Goal: Task Accomplishment & Management: Use online tool/utility

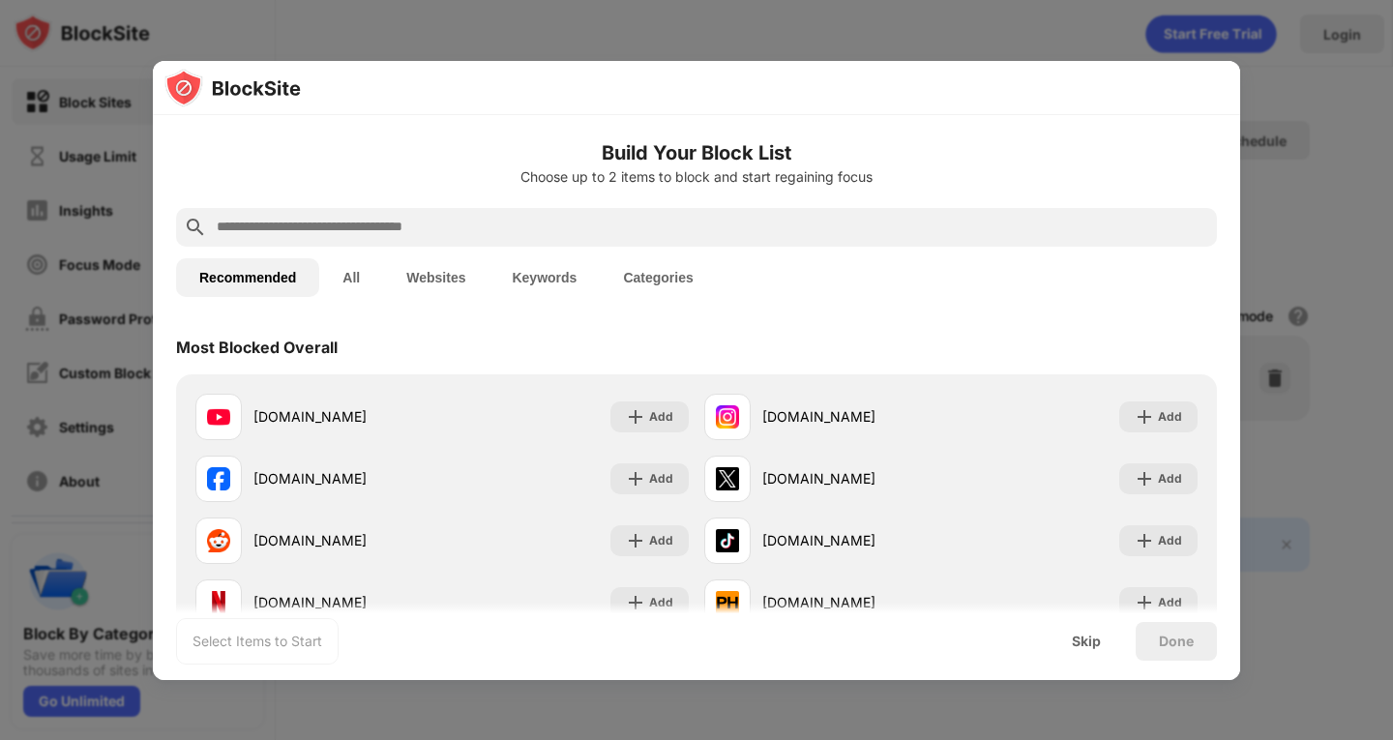
click at [690, 237] on input "text" at bounding box center [712, 227] width 995 height 23
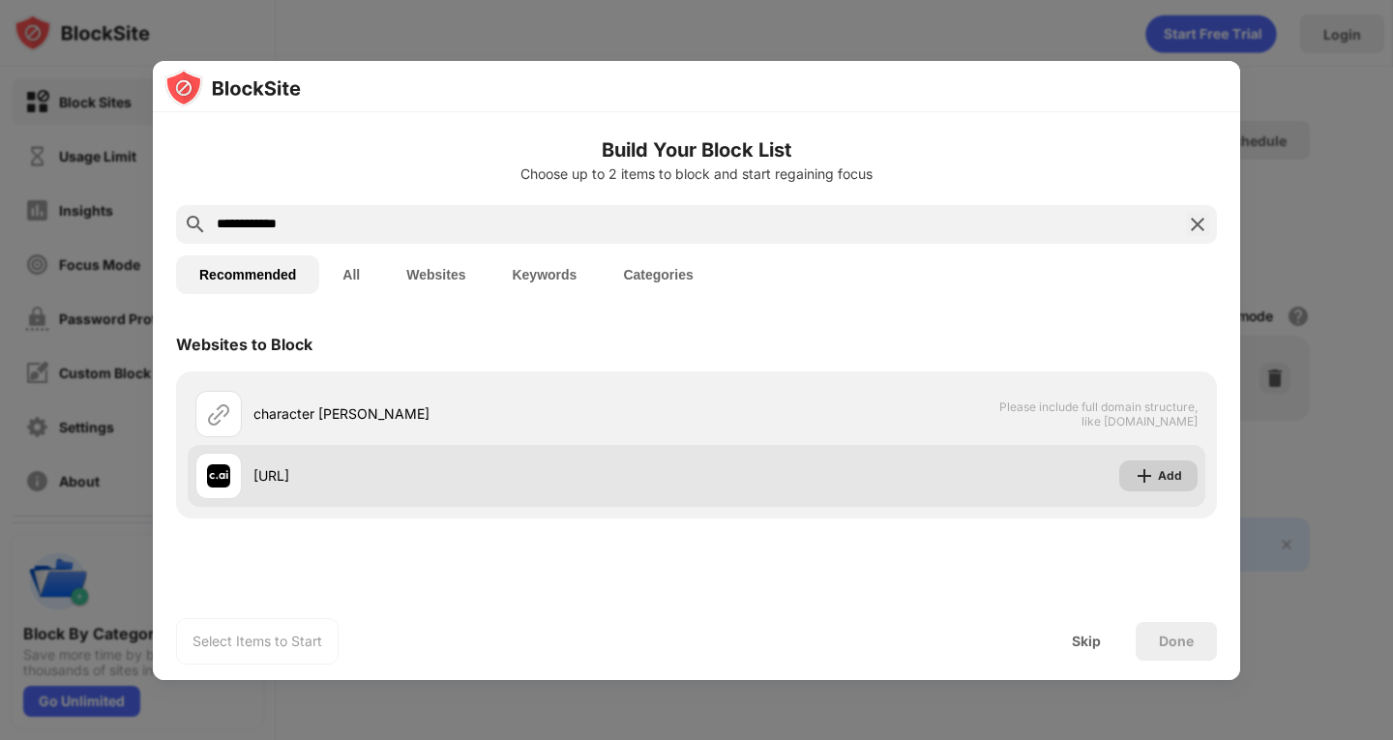
type input "**********"
click at [1151, 473] on img at bounding box center [1144, 475] width 19 height 19
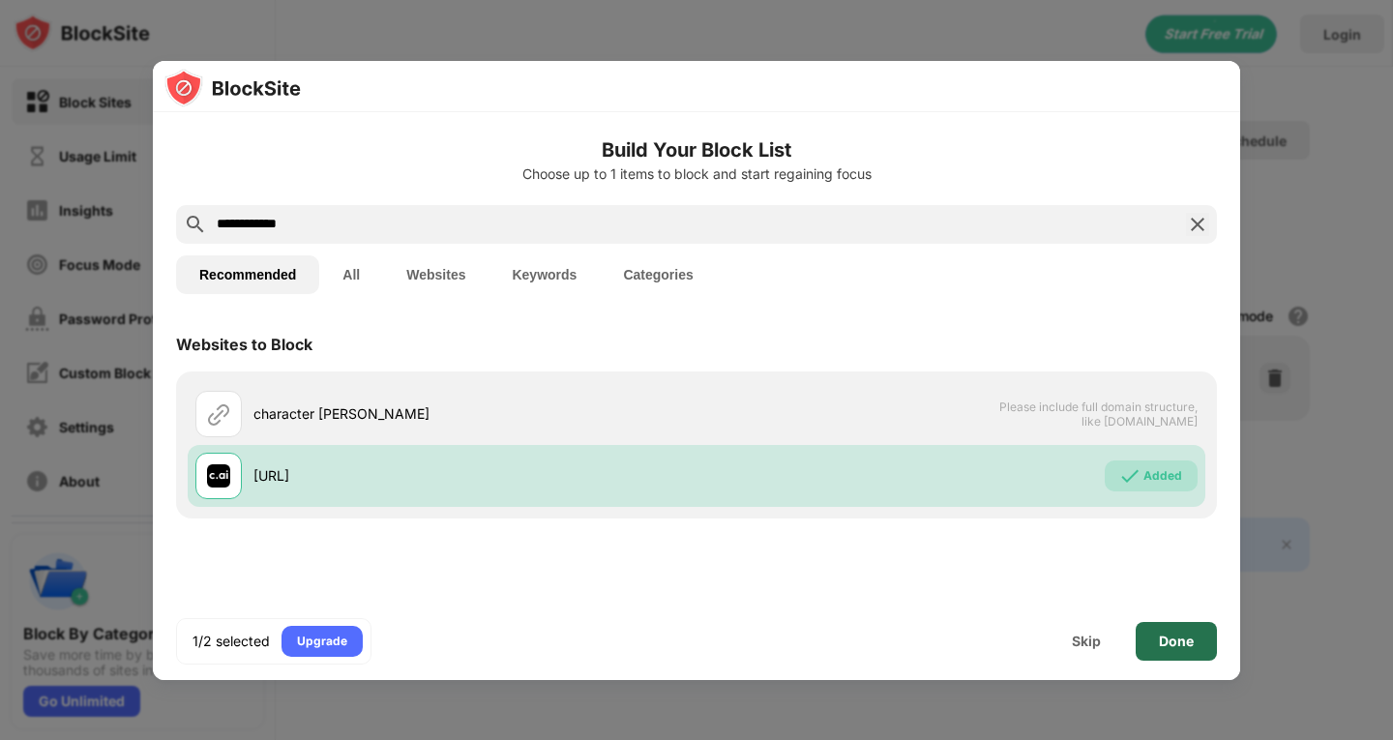
click at [1161, 640] on div "Done" at bounding box center [1176, 641] width 35 height 15
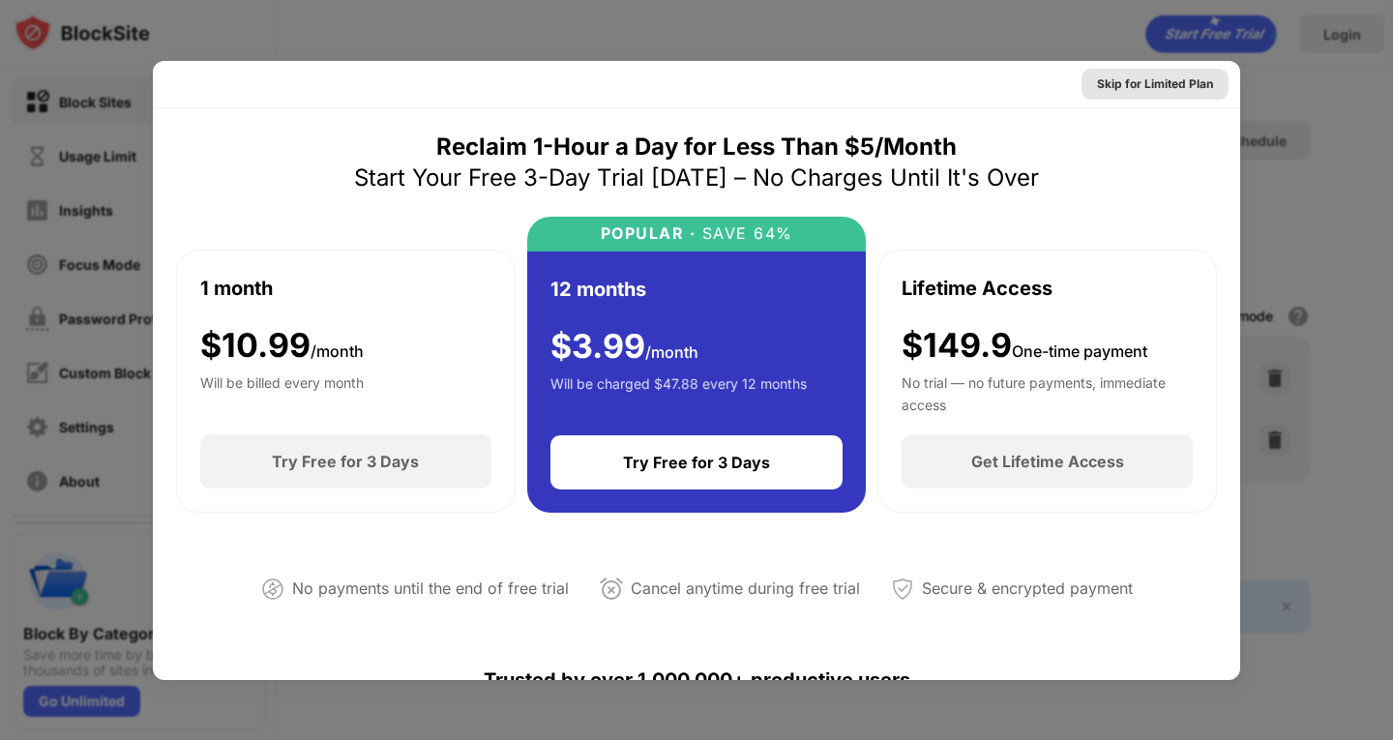
click at [1110, 85] on div "Skip for Limited Plan" at bounding box center [1155, 84] width 116 height 19
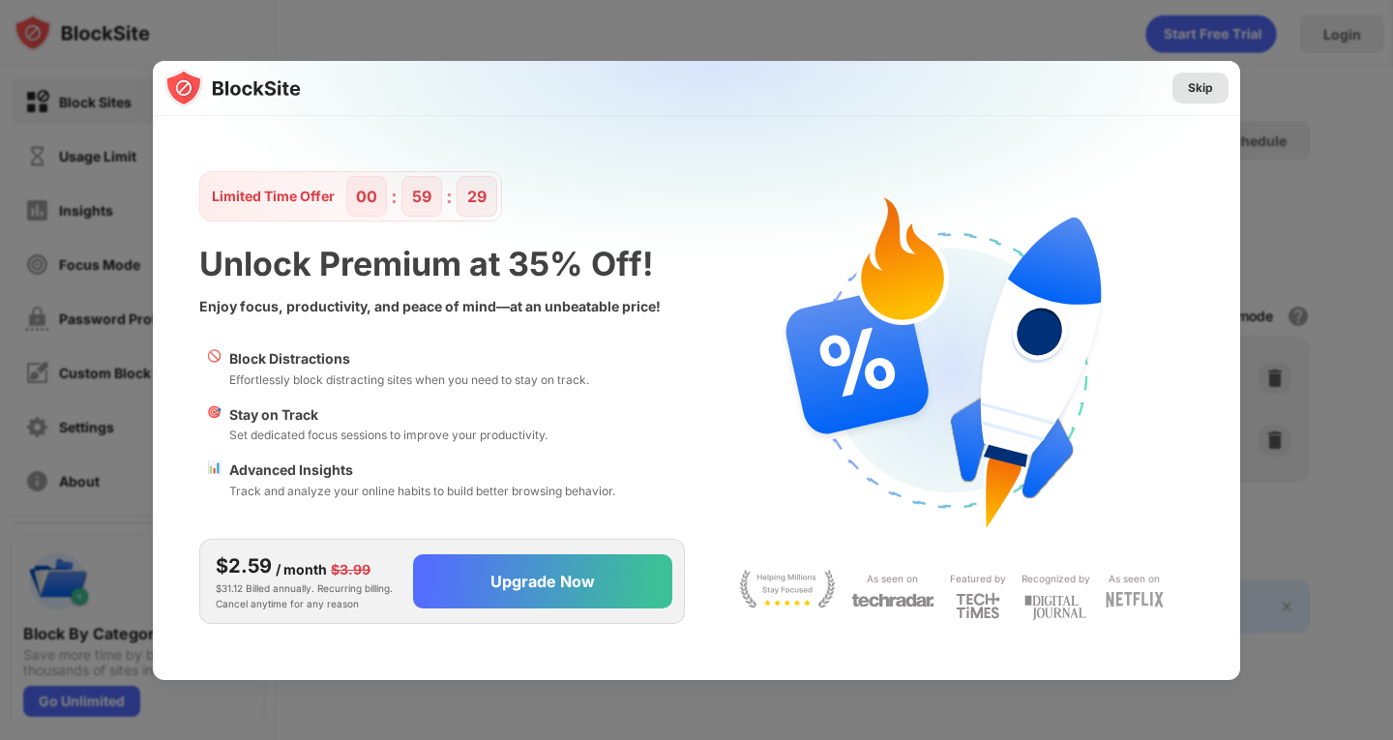
click at [1192, 88] on div "Skip" at bounding box center [1200, 87] width 25 height 19
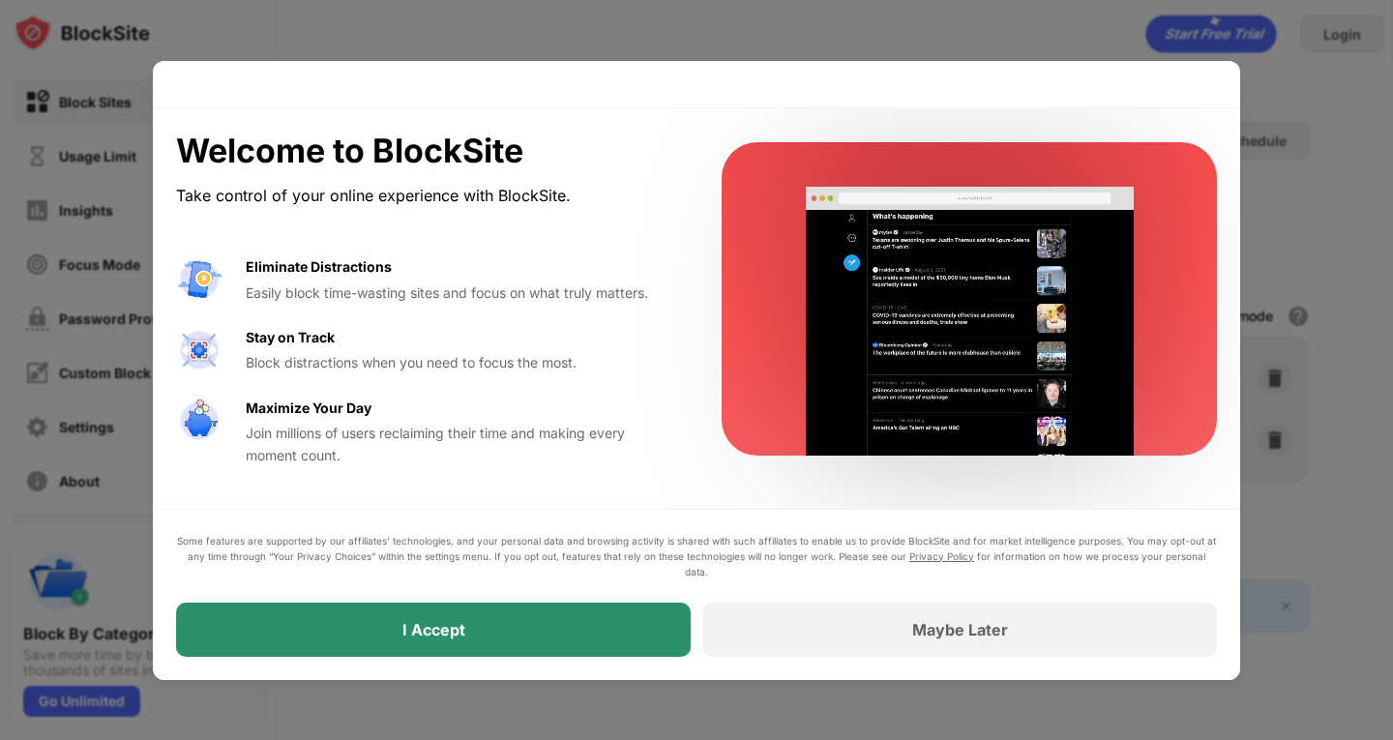
click at [516, 626] on div "I Accept" at bounding box center [433, 630] width 515 height 54
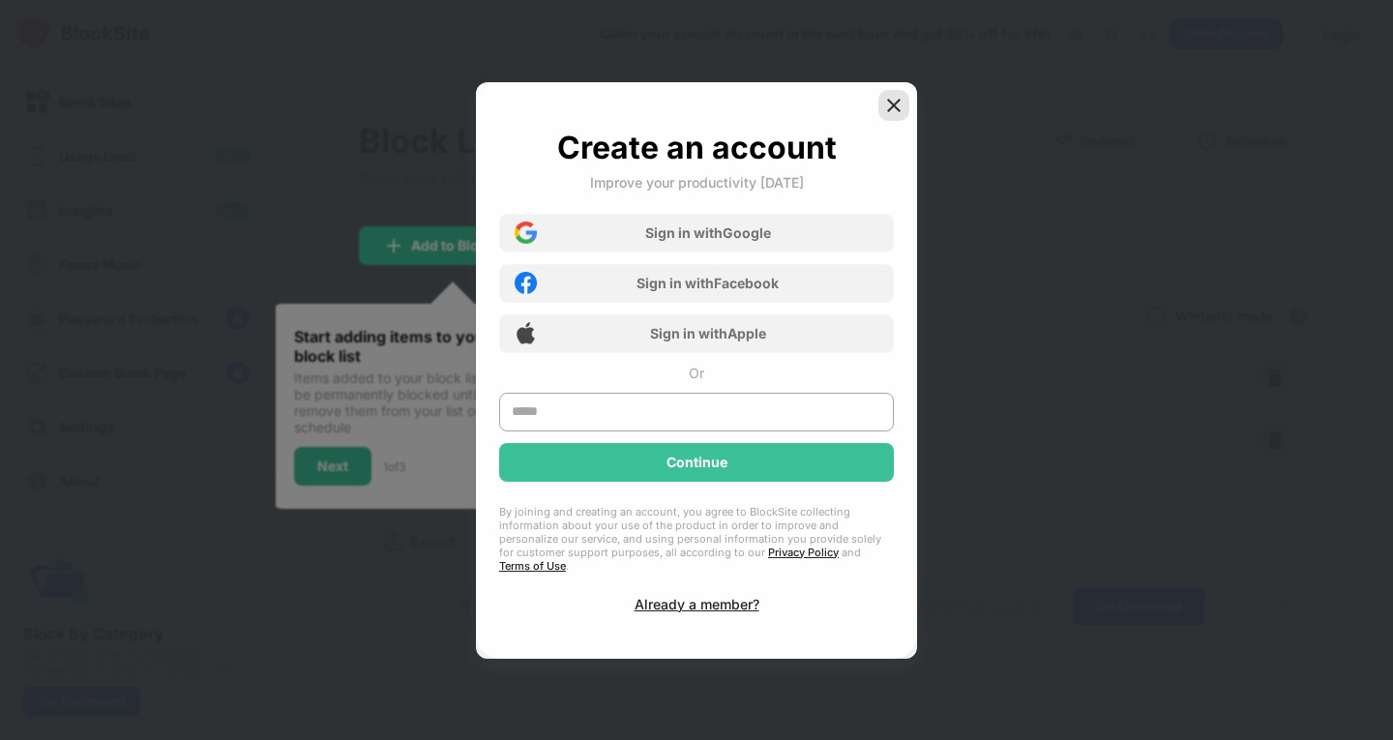
click at [903, 107] on img at bounding box center [893, 105] width 19 height 19
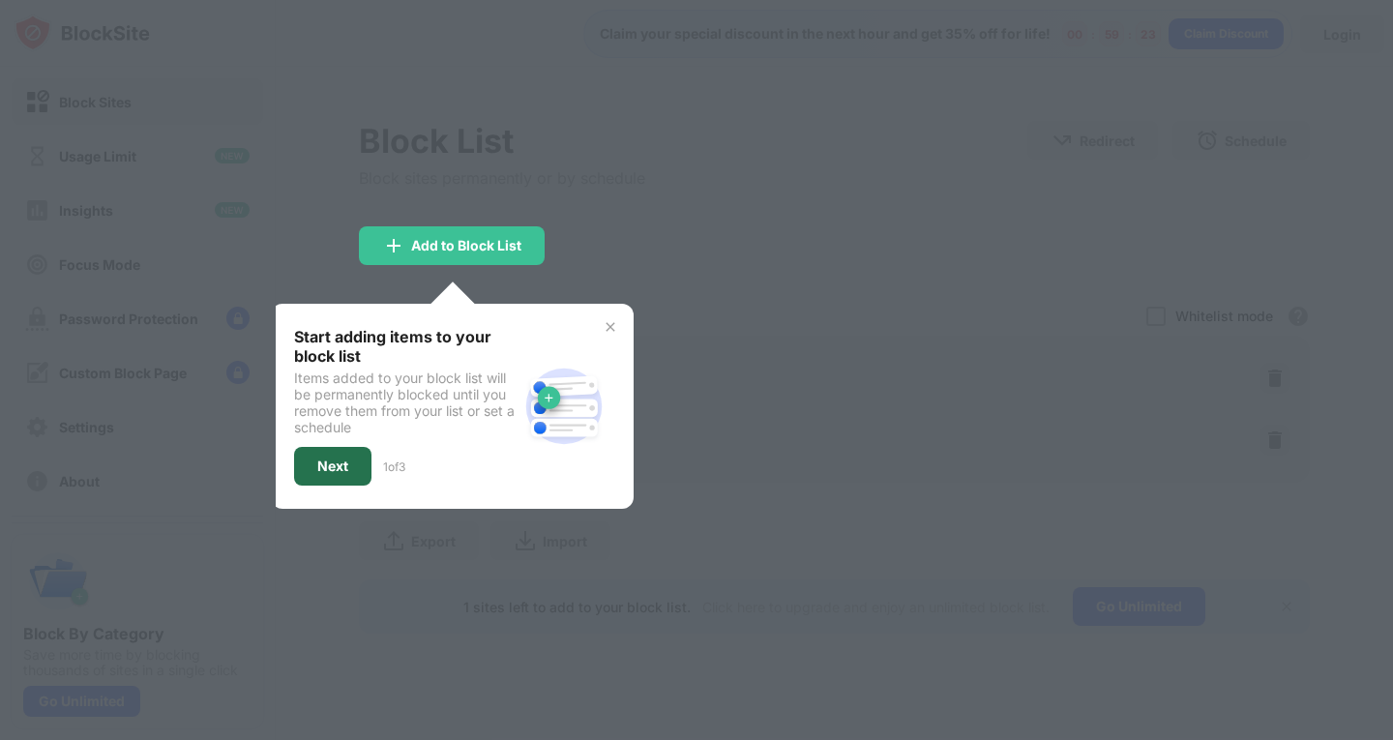
click at [331, 468] on div "Next" at bounding box center [332, 466] width 31 height 15
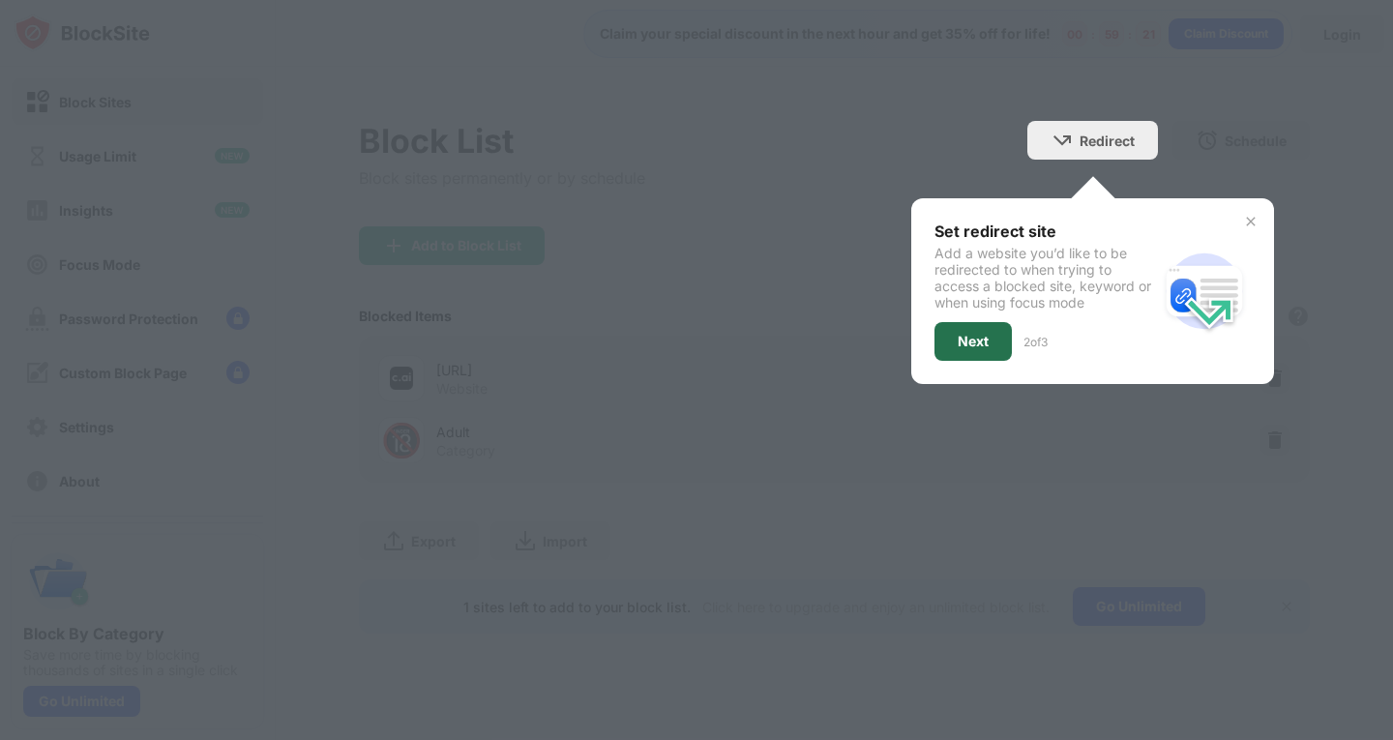
click at [971, 341] on div "Next" at bounding box center [973, 341] width 31 height 15
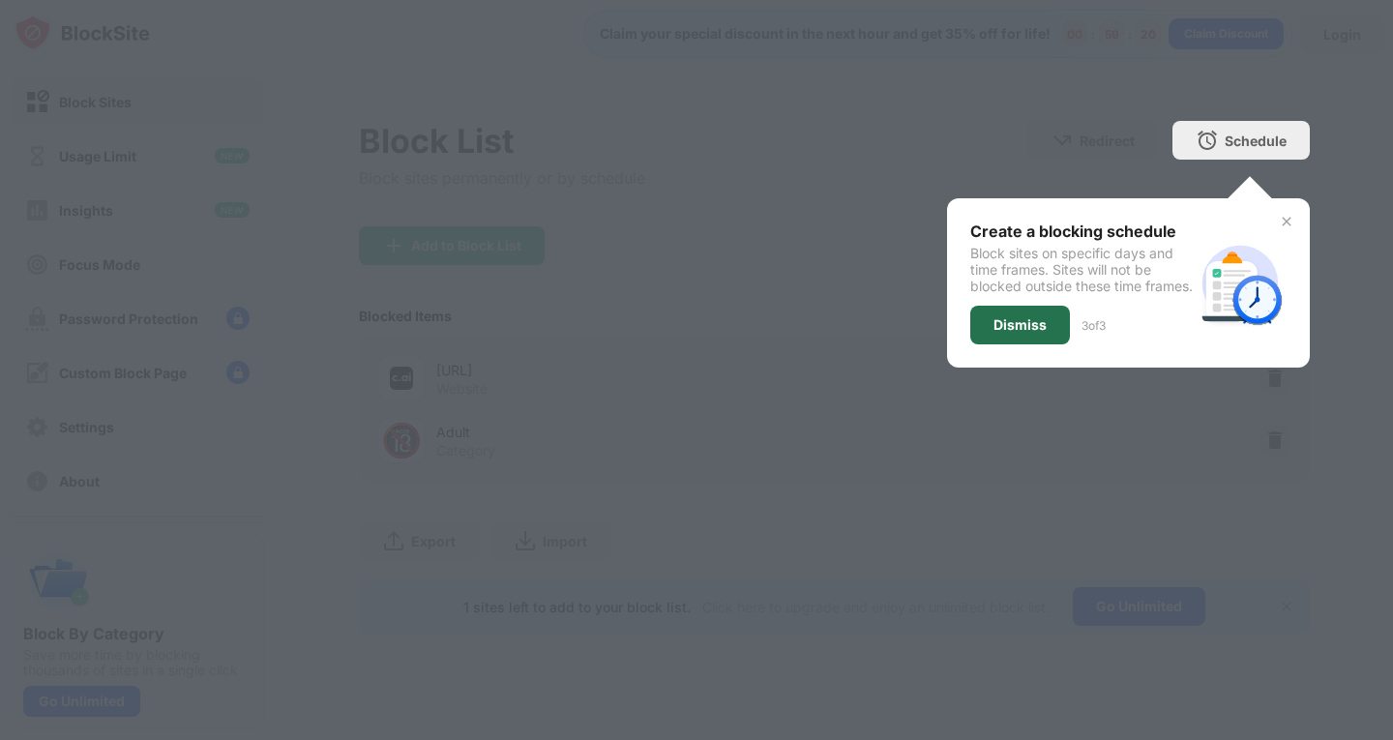
click at [1036, 333] on div "Dismiss" at bounding box center [1020, 324] width 53 height 15
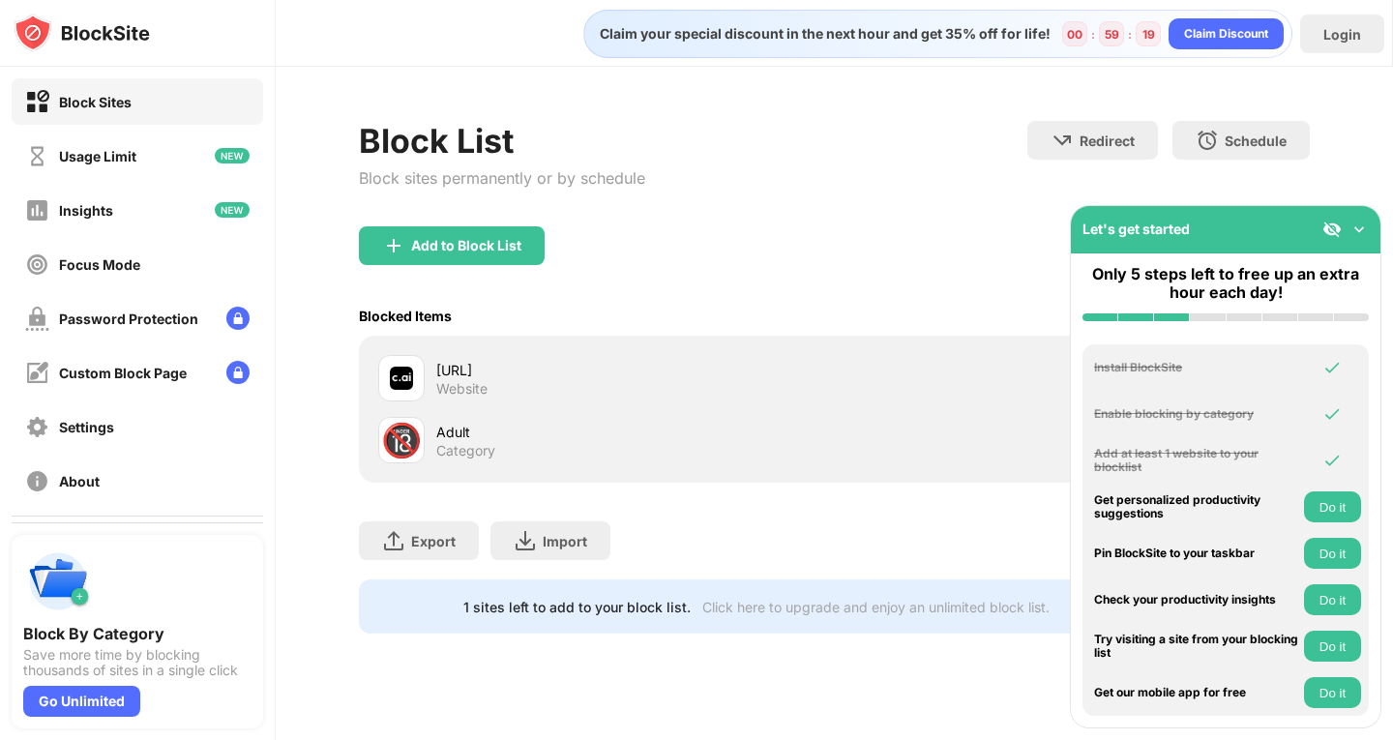
click at [823, 205] on div "Block List Block sites permanently or by schedule Redirect Choose a site to be …" at bounding box center [834, 173] width 950 height 105
click at [1362, 234] on img at bounding box center [1359, 229] width 19 height 19
